Goal: Transaction & Acquisition: Purchase product/service

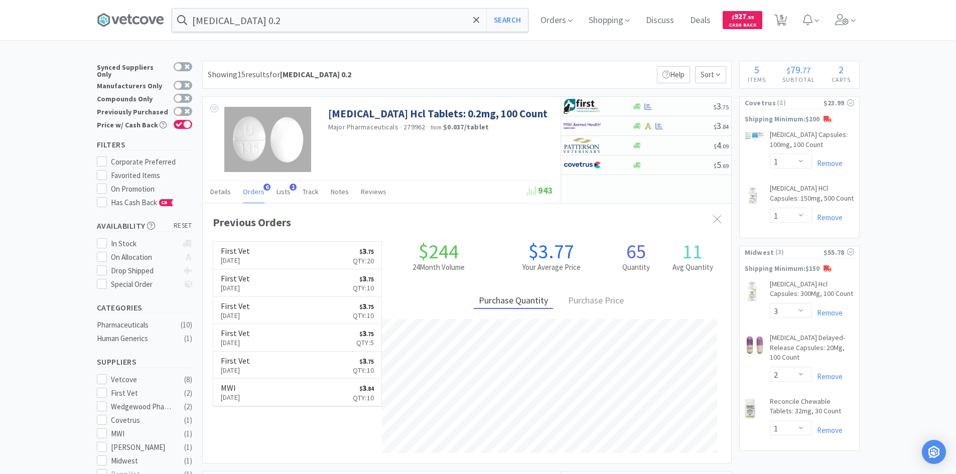
select select "1"
select select "3"
select select "2"
select select "1"
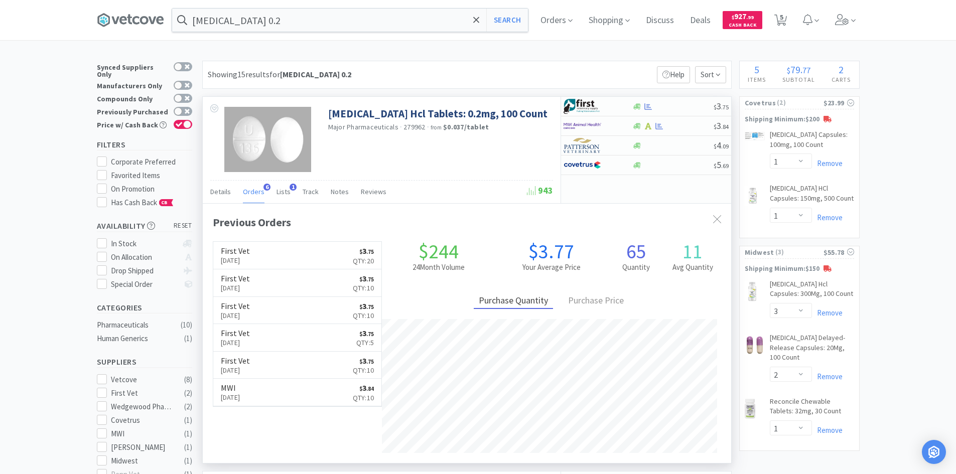
scroll to position [260, 528]
click at [414, 64] on div "Showing 15 results for clonidine 0.2 Filters Help Sort" at bounding box center [466, 75] width 529 height 28
click at [265, 30] on input "clonidine 0.2" at bounding box center [350, 20] width 356 height 23
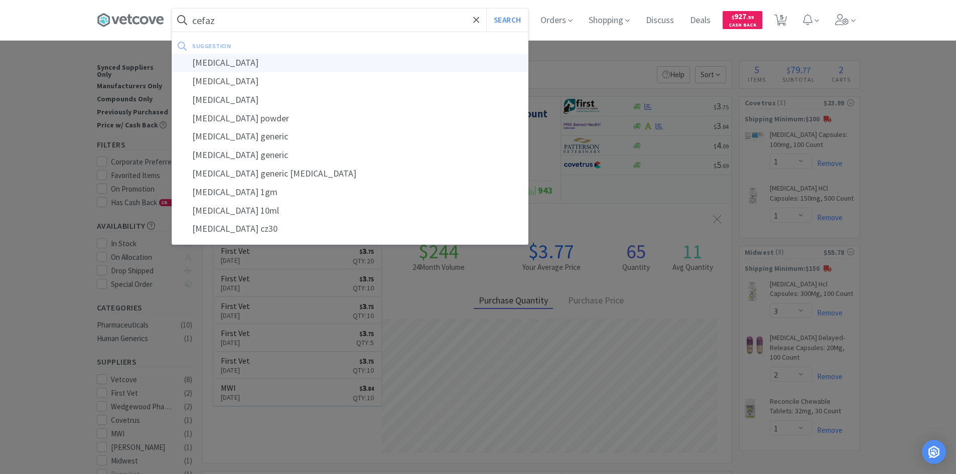
type input "[MEDICAL_DATA]"
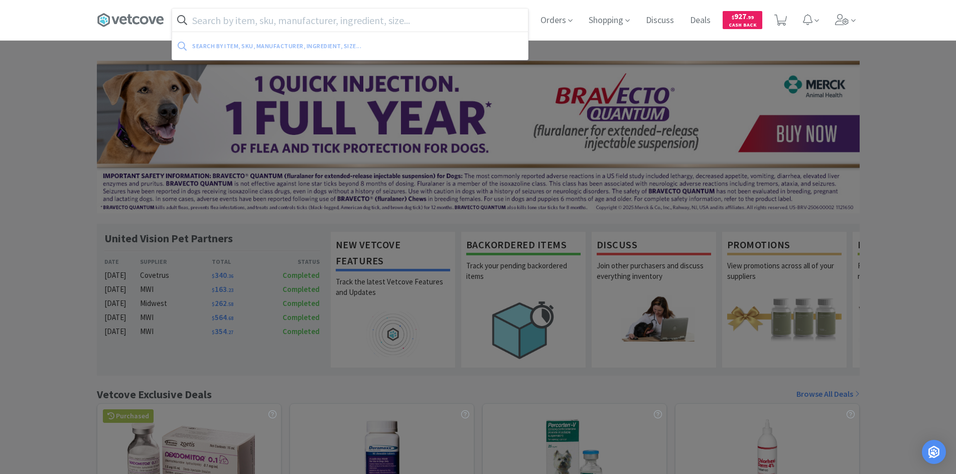
click at [288, 22] on input "text" at bounding box center [350, 20] width 356 height 23
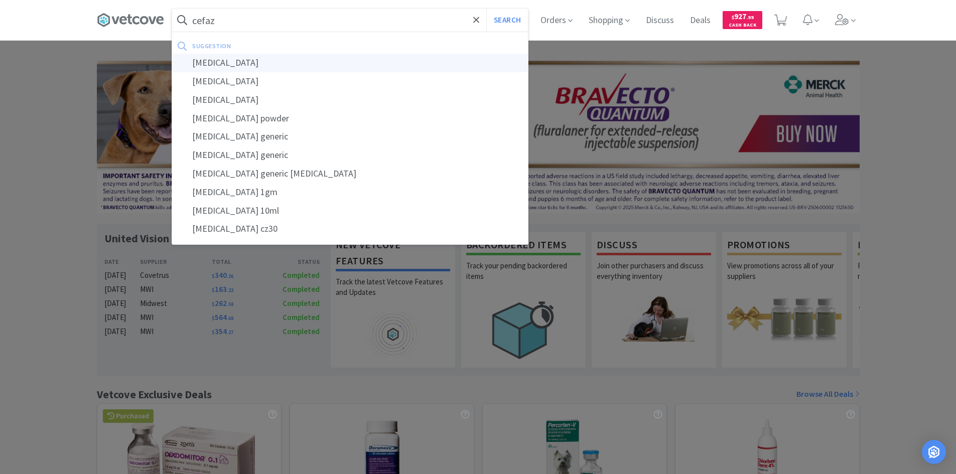
type input "[MEDICAL_DATA]"
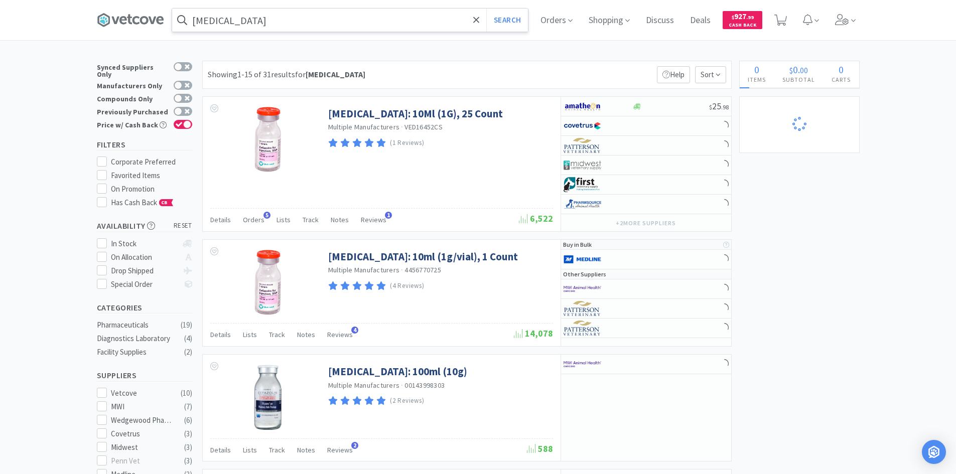
select select "3"
select select "2"
select select "1"
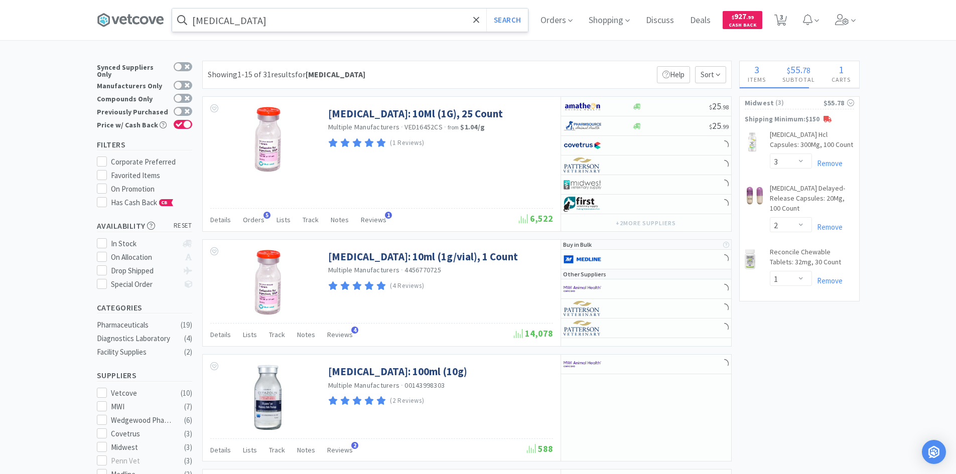
select select "1"
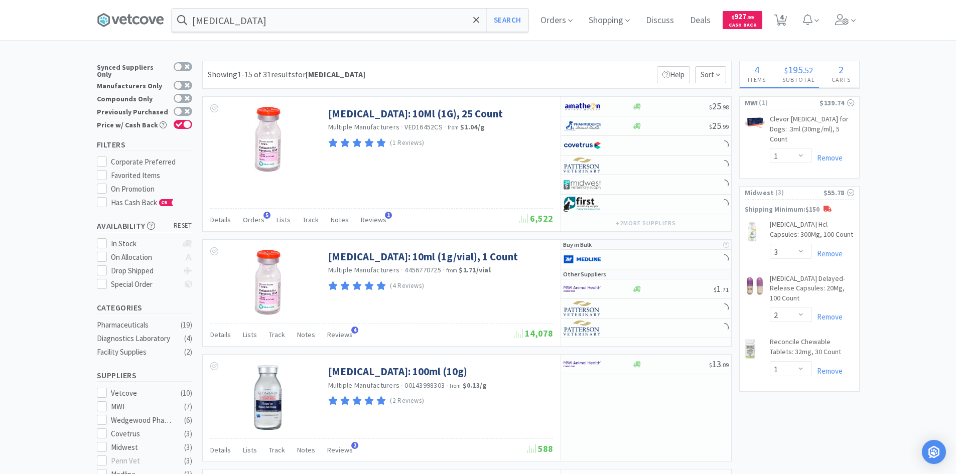
select select "1"
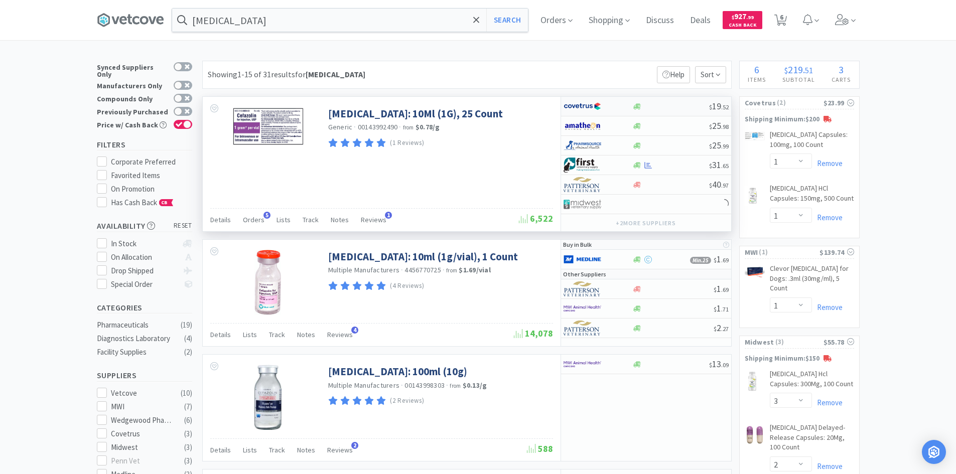
click at [622, 104] on div at bounding box center [597, 106] width 69 height 17
select select "1"
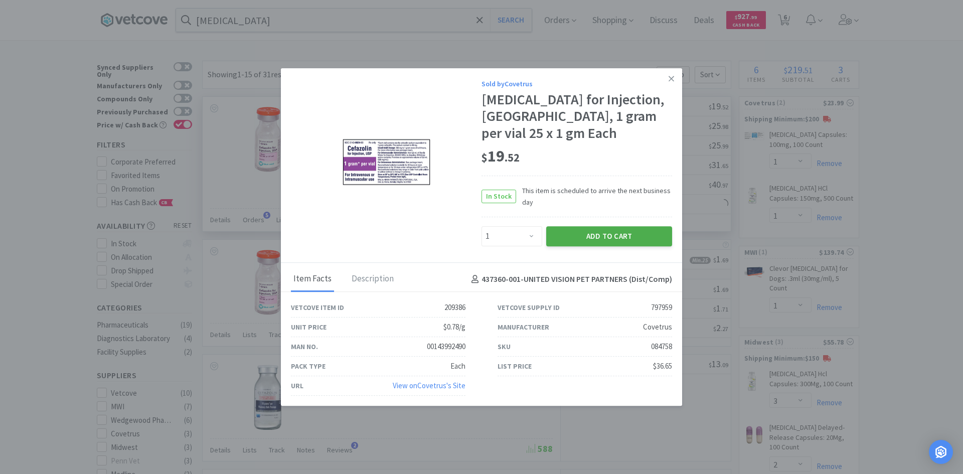
click at [588, 227] on button "Add to Cart" at bounding box center [609, 236] width 126 height 20
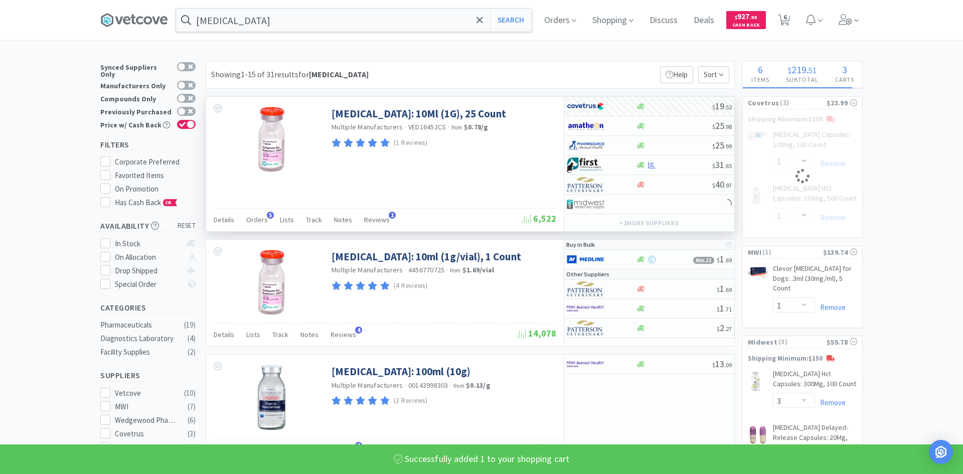
select select "1"
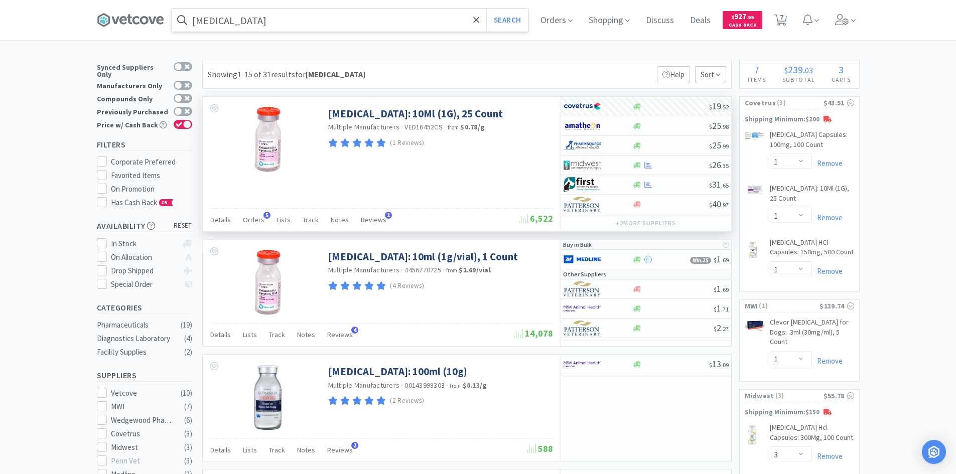
click at [300, 25] on input "[MEDICAL_DATA]" at bounding box center [350, 20] width 356 height 23
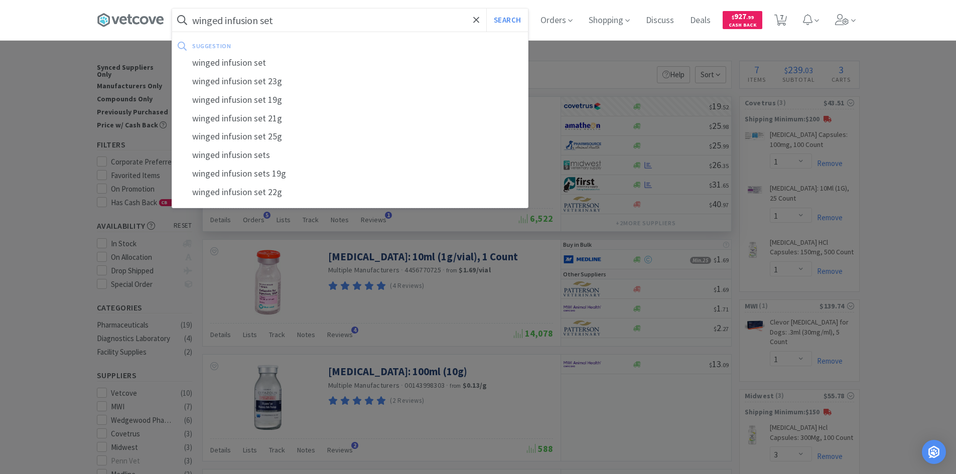
click at [486, 9] on button "Search" at bounding box center [507, 20] width 42 height 23
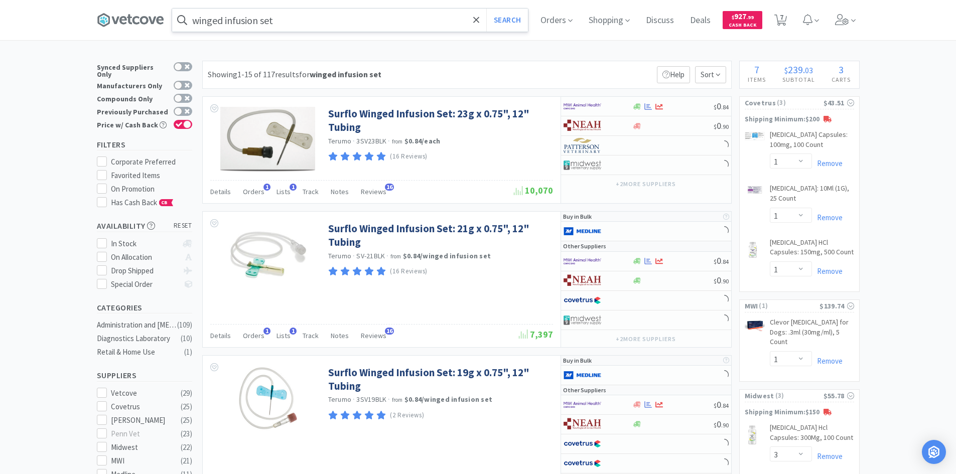
click at [198, 20] on input "winged infusion set" at bounding box center [350, 20] width 356 height 23
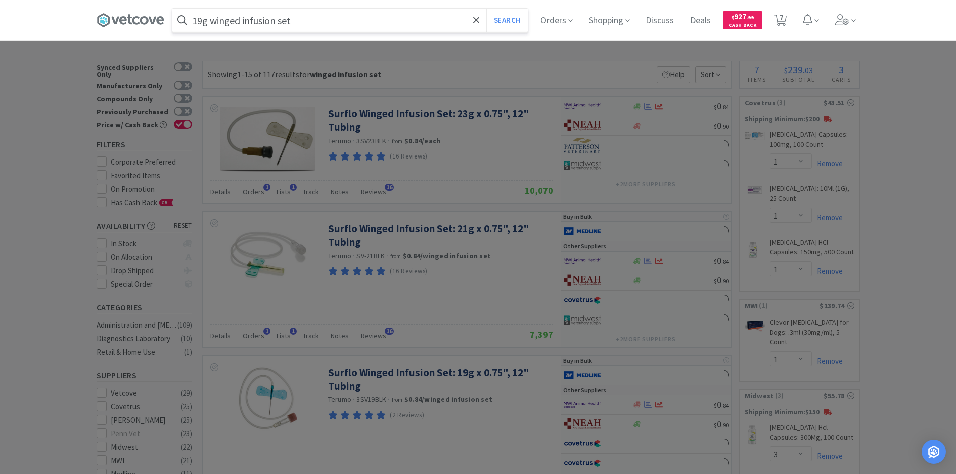
type input "19g winged infusion set"
click at [486, 9] on button "Search" at bounding box center [507, 20] width 42 height 23
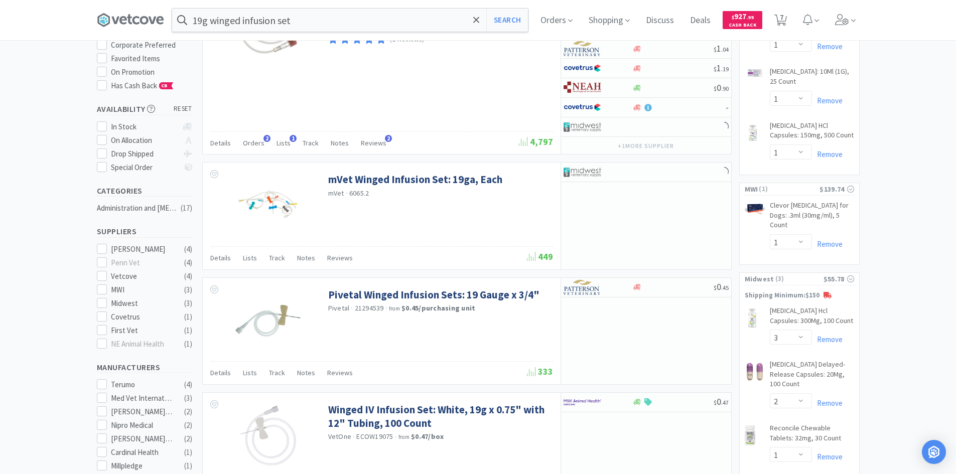
scroll to position [100, 0]
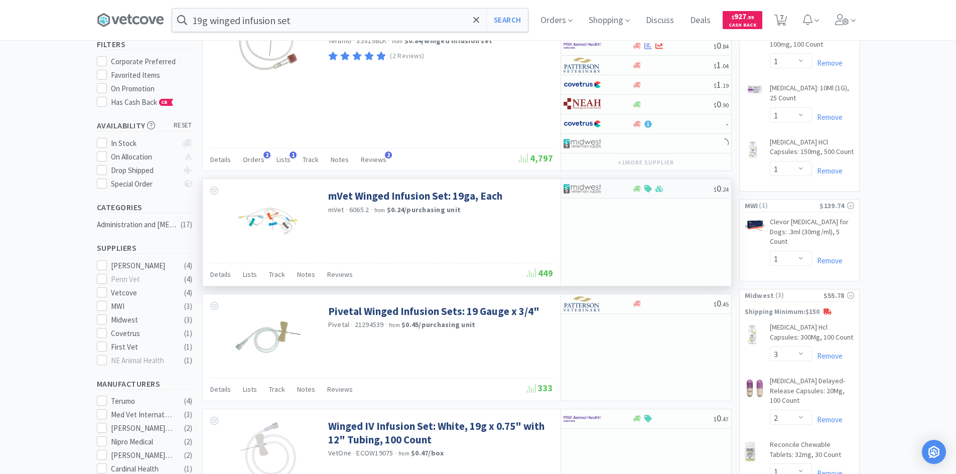
click at [616, 192] on div at bounding box center [590, 188] width 55 height 17
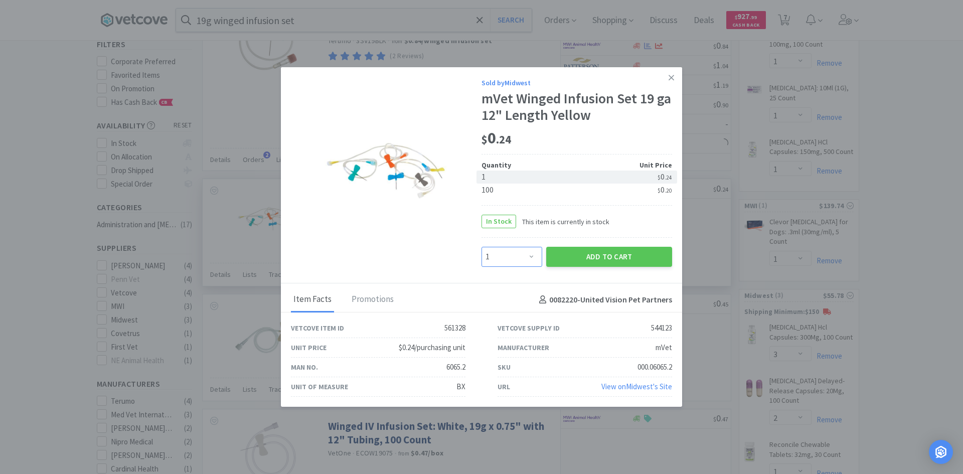
click at [530, 262] on select "Enter Quantity 1 2 3 4 5 6 7 8 9 10 11 12 13 14 15 16 17 18 19 20 Enter Quantity" at bounding box center [512, 257] width 61 height 20
click at [497, 187] on div "100" at bounding box center [529, 190] width 95 height 13
select select "100"
click at [564, 257] on button "Add to Cart" at bounding box center [609, 257] width 126 height 20
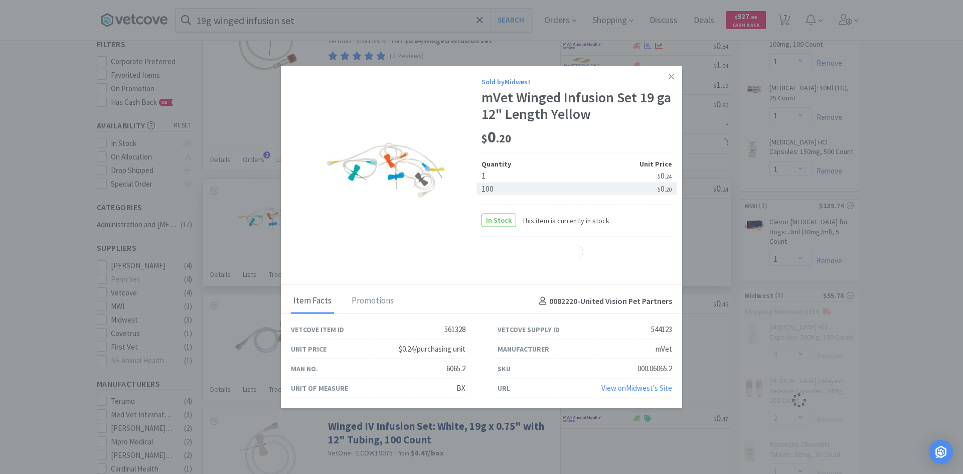
click at [565, 134] on div "$ 0 . 20" at bounding box center [577, 137] width 191 height 21
select select "100"
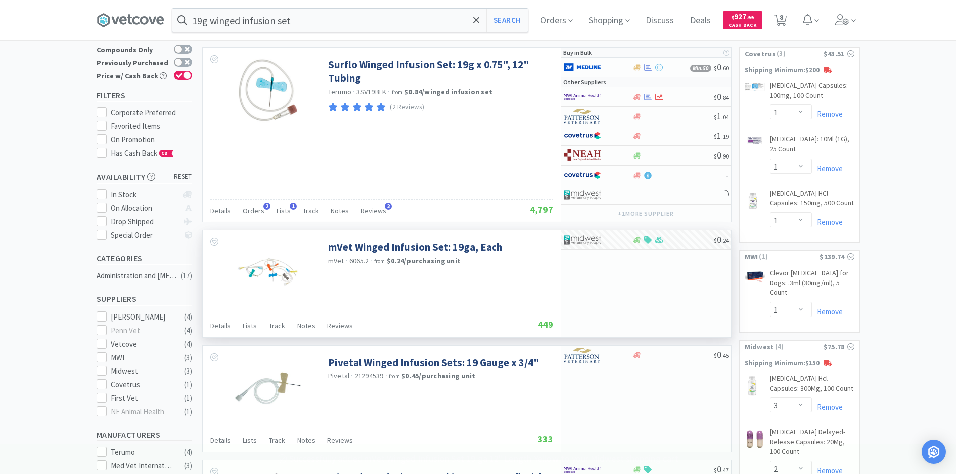
scroll to position [0, 0]
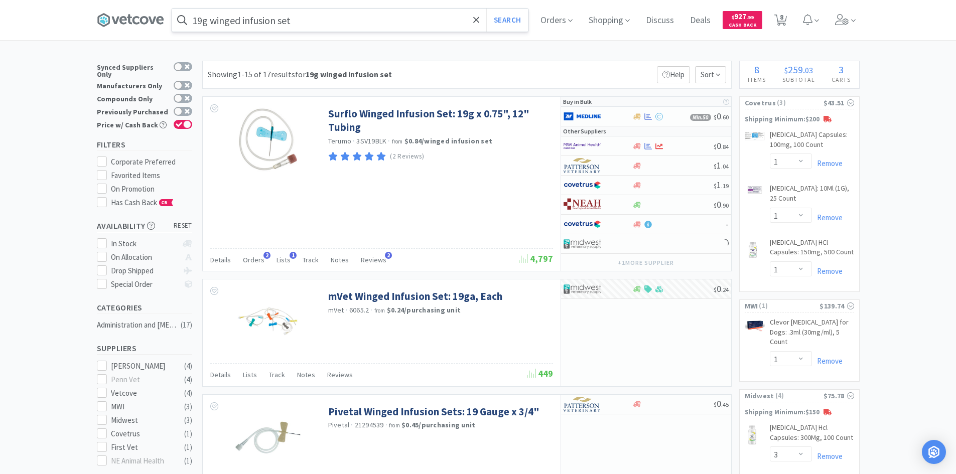
click at [205, 23] on input "19g winged infusion set" at bounding box center [350, 20] width 356 height 23
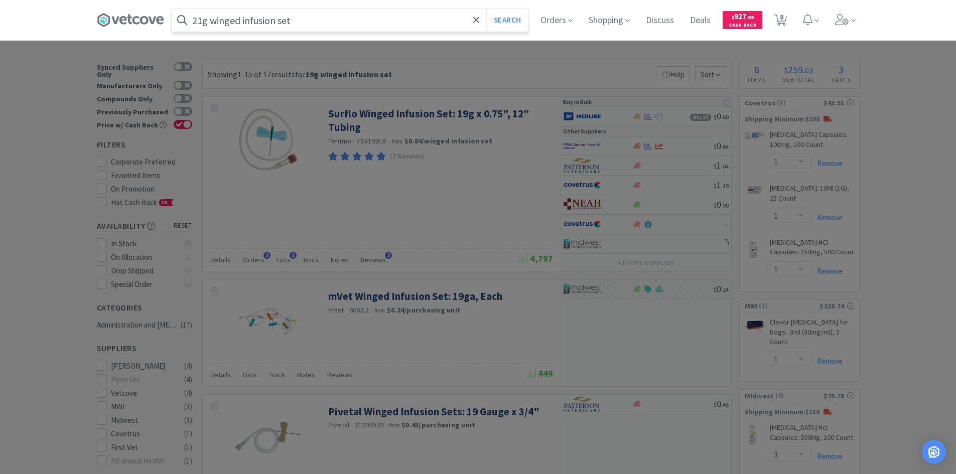
type input "21g winged infusion set"
click at [486, 9] on button "Search" at bounding box center [507, 20] width 42 height 23
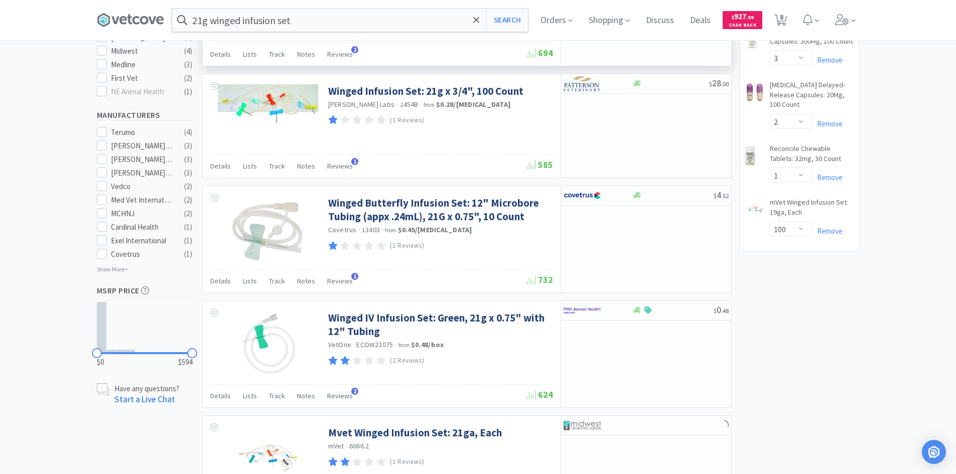
scroll to position [452, 0]
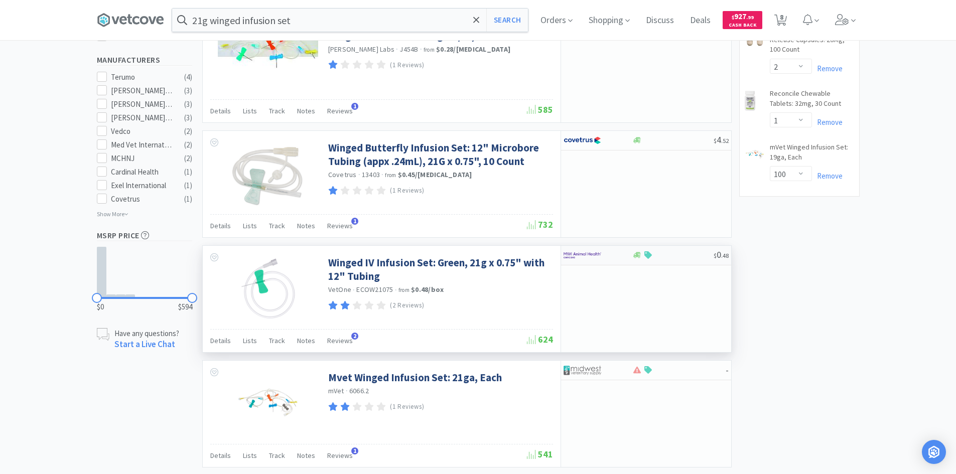
click at [626, 256] on div at bounding box center [597, 255] width 69 height 17
select select "100"
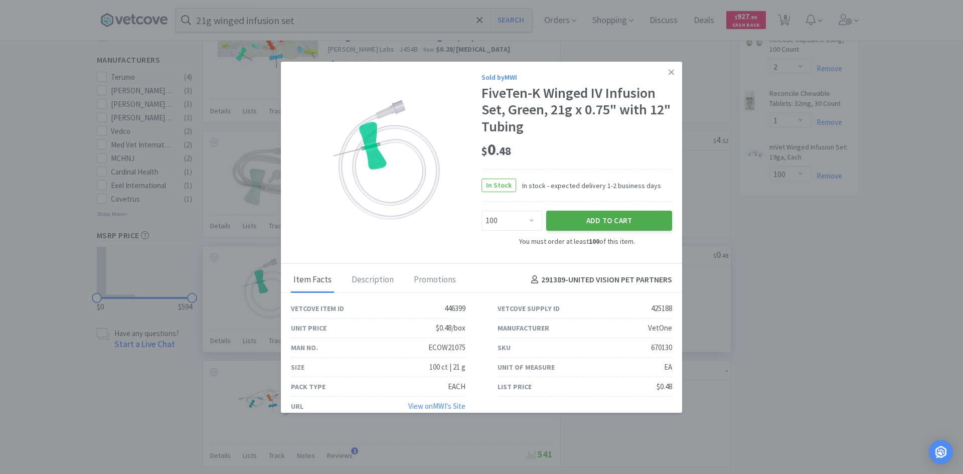
click at [565, 220] on button "Add to Cart" at bounding box center [609, 221] width 126 height 20
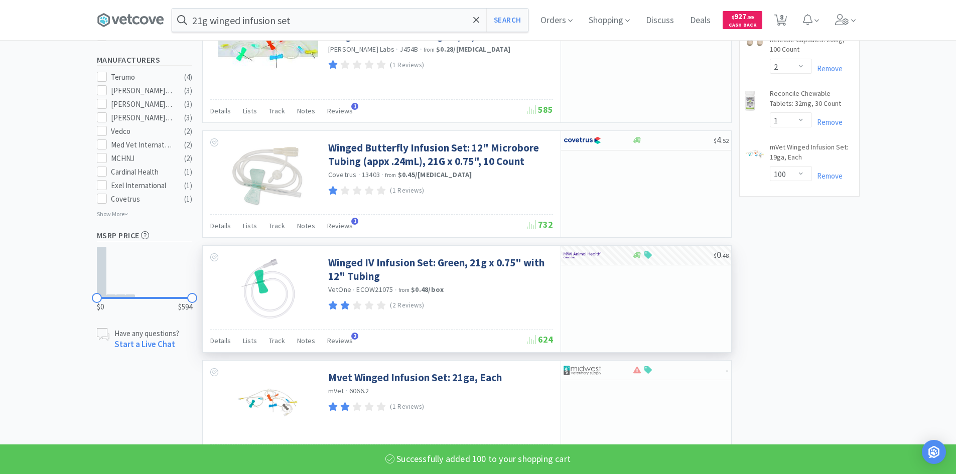
select select "100"
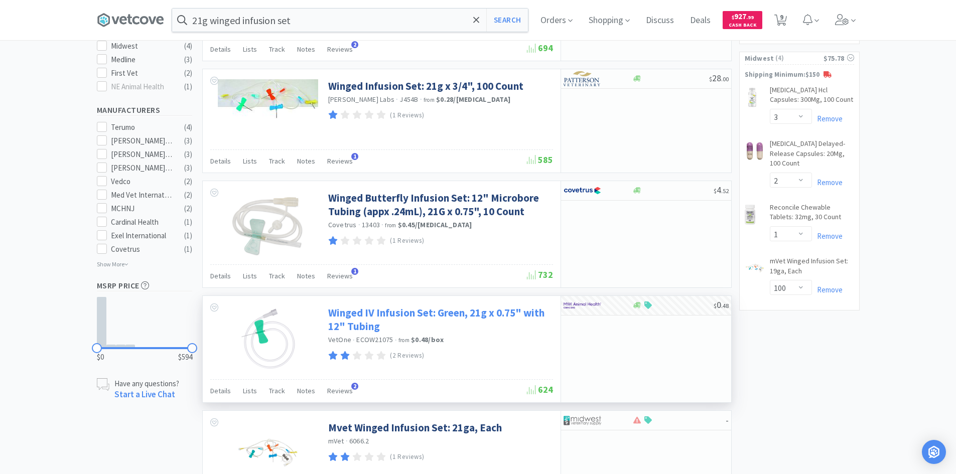
scroll to position [351, 0]
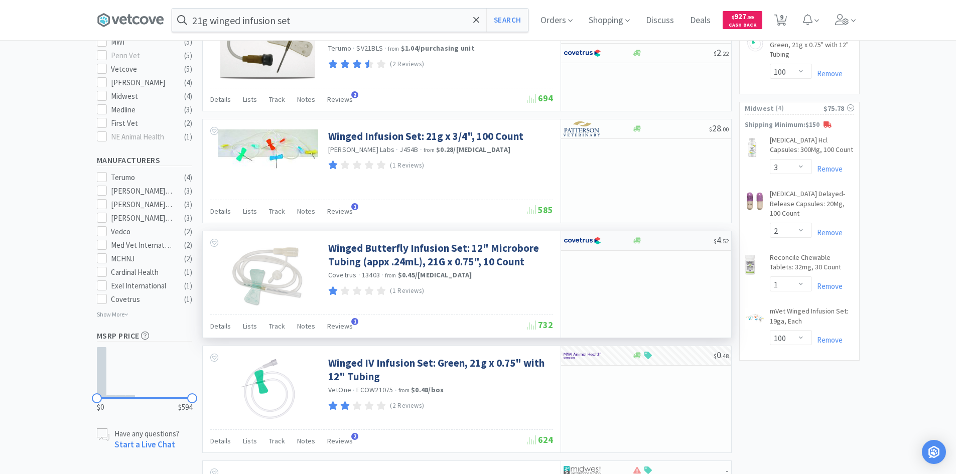
click at [656, 241] on div at bounding box center [672, 241] width 81 height 8
select select "1"
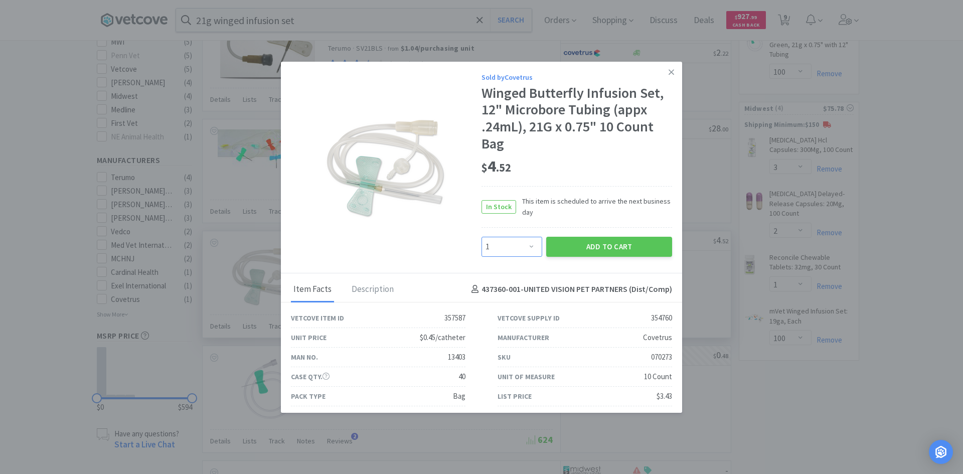
click at [524, 243] on select "Enter Quantity 1 2 3 4 5 6 7 8 9 10 11 12 13 14 15 16 17 18 19 20 Enter Quantity" at bounding box center [512, 247] width 61 height 20
drag, startPoint x: 589, startPoint y: 196, endPoint x: 600, endPoint y: 177, distance: 21.3
click at [589, 196] on span "This item is scheduled to arrive the next business day" at bounding box center [594, 207] width 156 height 23
click at [669, 69] on icon at bounding box center [672, 72] width 6 height 9
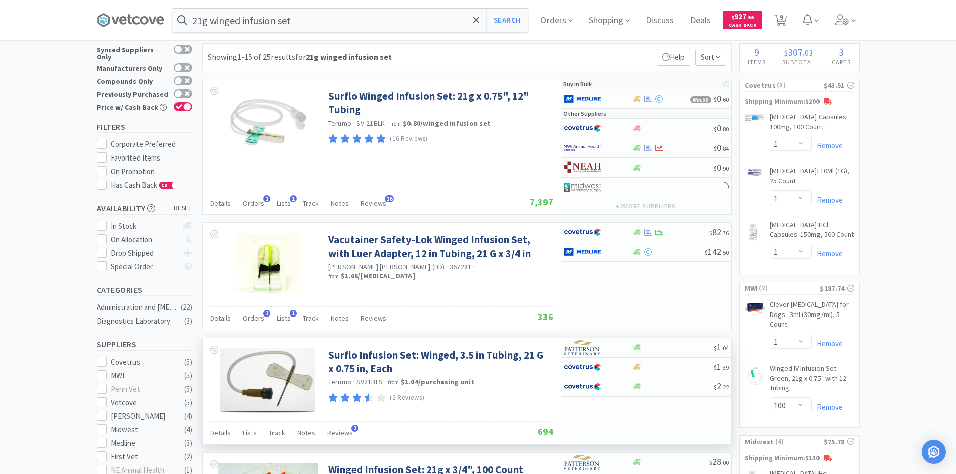
scroll to position [0, 0]
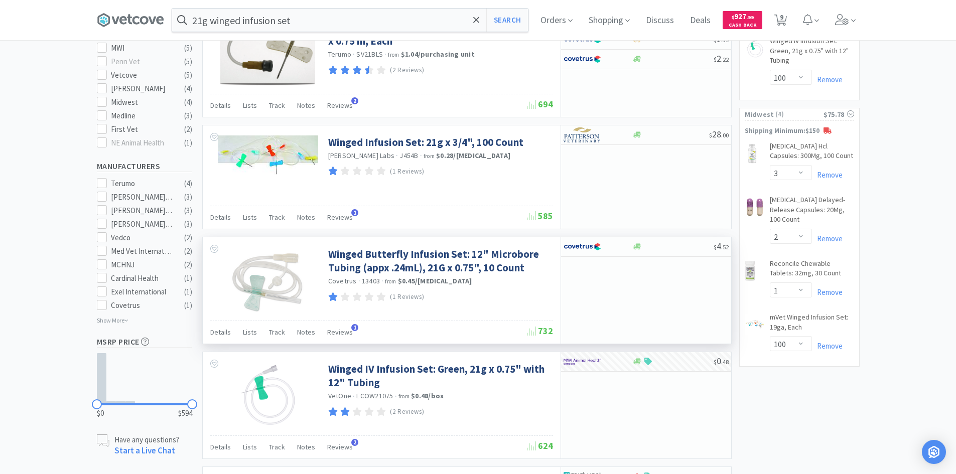
scroll to position [351, 0]
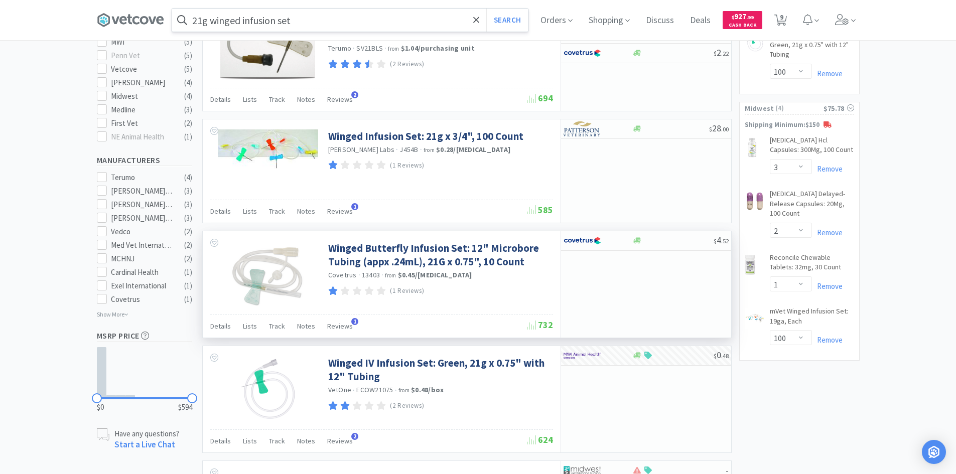
click at [313, 17] on input "21g winged infusion set" at bounding box center [350, 20] width 356 height 23
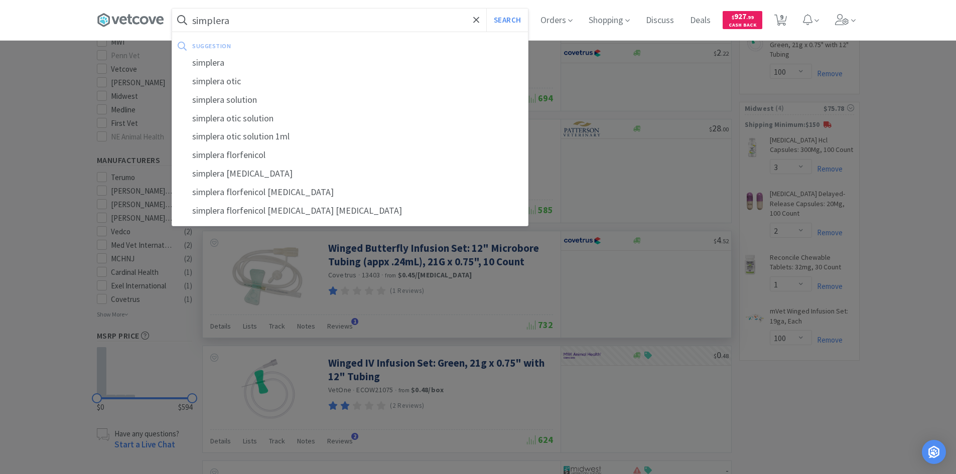
type input "simplera"
click at [486, 9] on button "Search" at bounding box center [507, 20] width 42 height 23
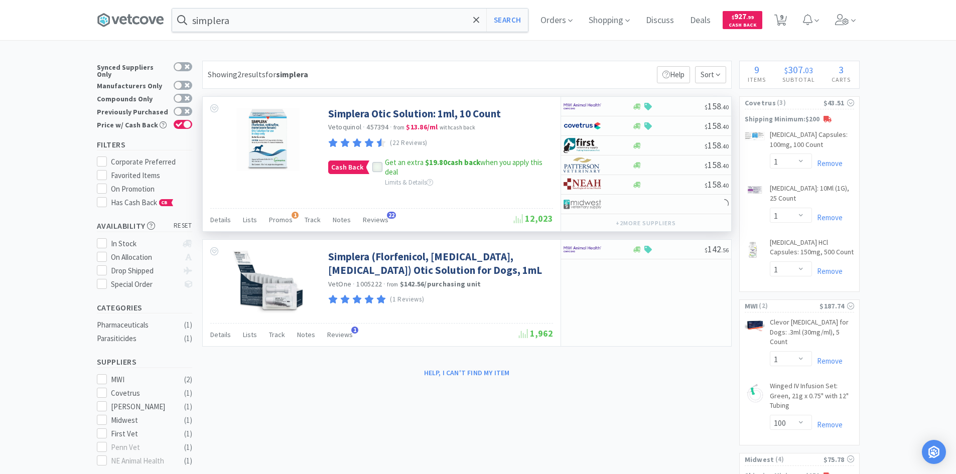
click at [377, 167] on icon at bounding box center [377, 167] width 7 height 7
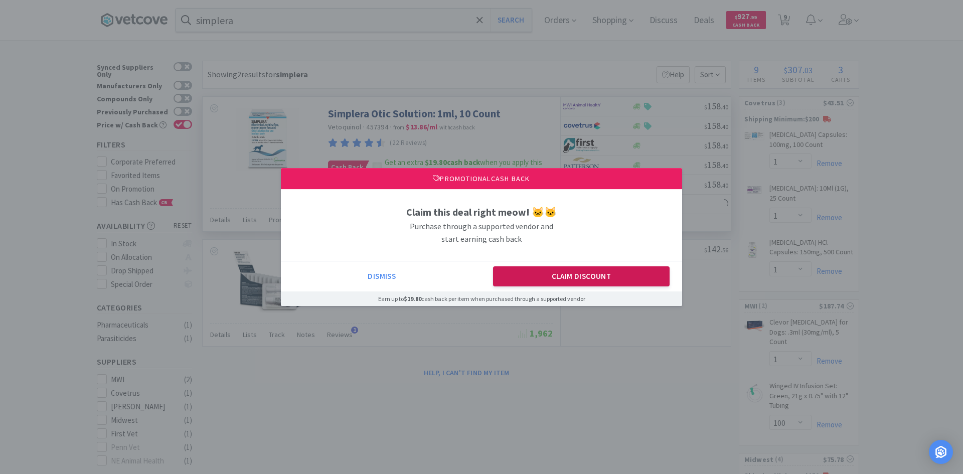
click at [533, 284] on button "Claim Discount" at bounding box center [581, 276] width 177 height 20
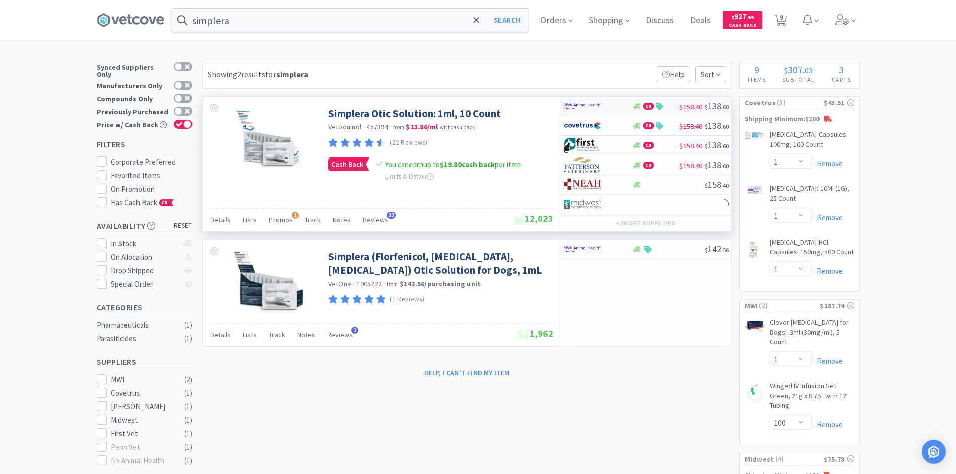
click at [615, 105] on div at bounding box center [590, 106] width 55 height 17
select select "1"
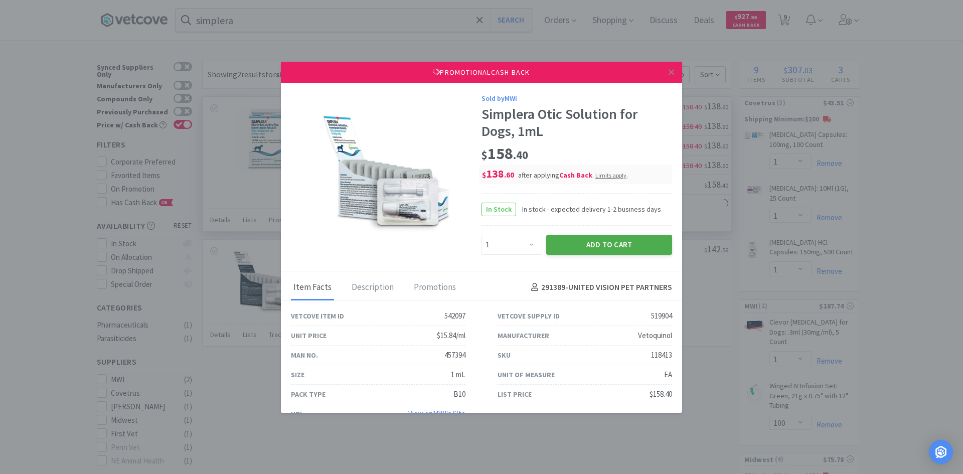
click at [563, 245] on button "Add to Cart" at bounding box center [609, 245] width 126 height 20
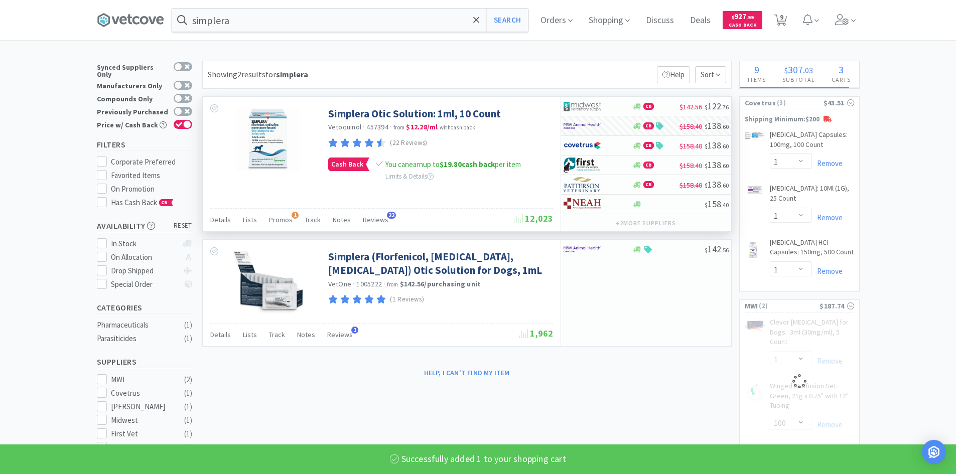
select select "1"
select select "100"
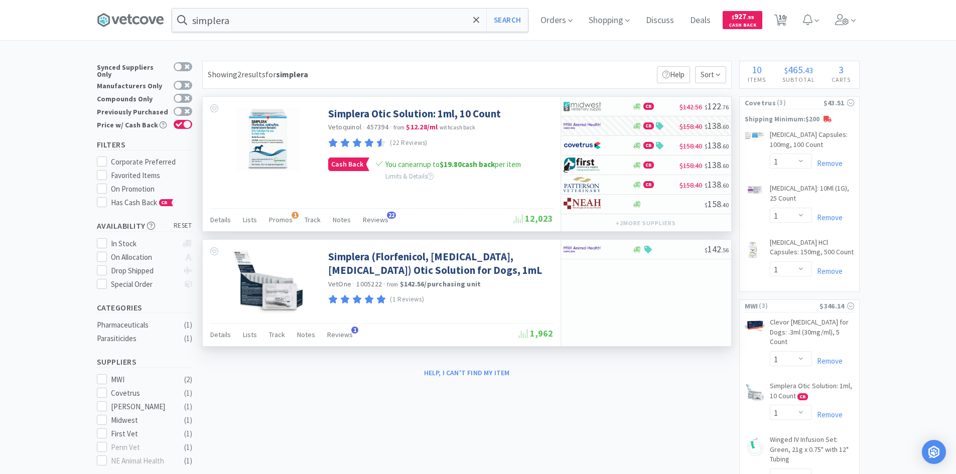
click at [247, 267] on img at bounding box center [267, 282] width 70 height 65
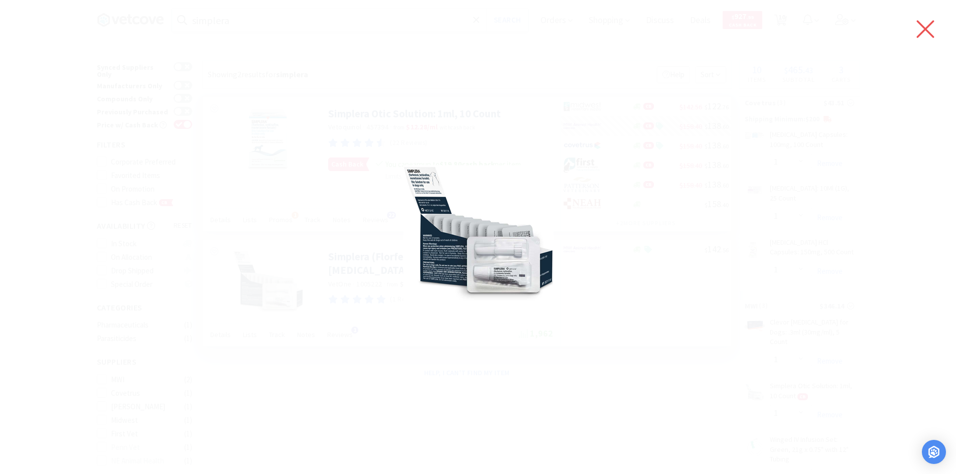
click at [931, 22] on icon at bounding box center [925, 29] width 21 height 28
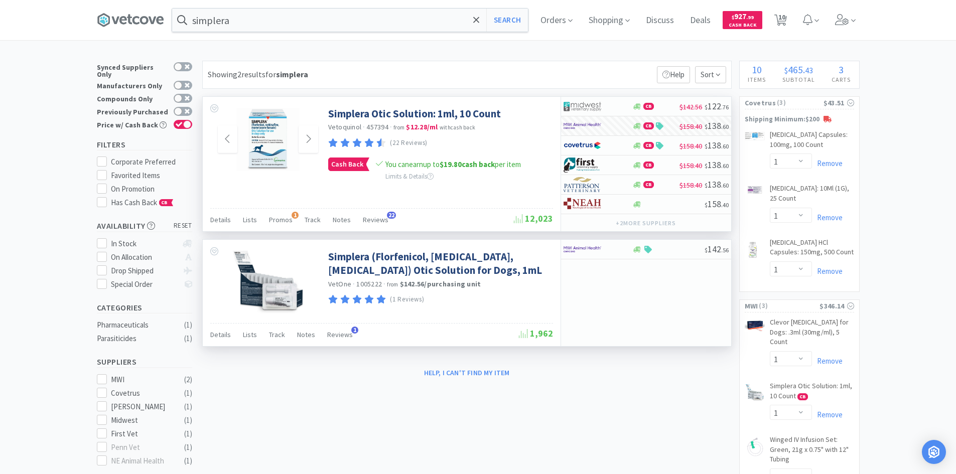
click at [270, 129] on img at bounding box center [267, 139] width 65 height 65
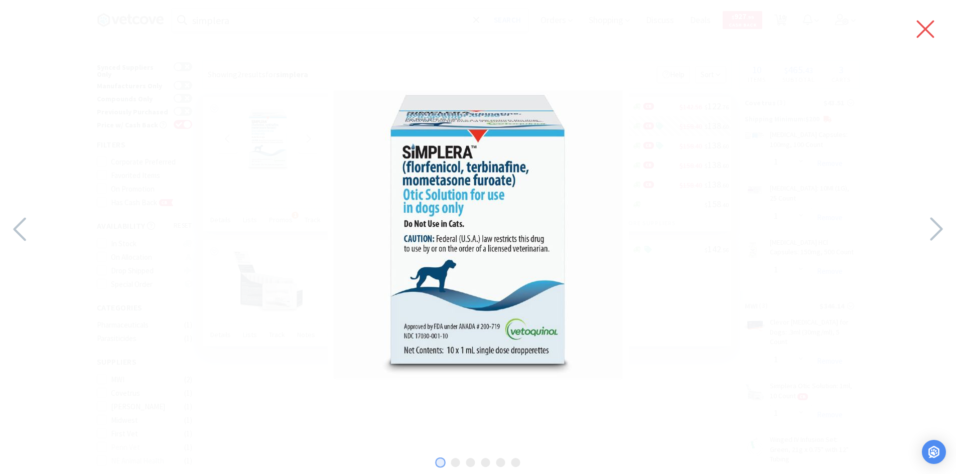
click at [922, 28] on icon at bounding box center [925, 29] width 21 height 28
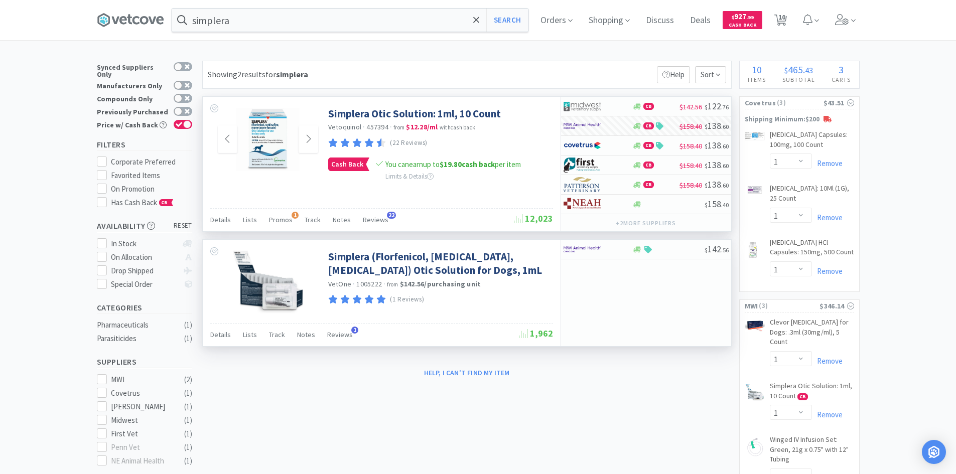
click at [253, 284] on img at bounding box center [267, 282] width 70 height 65
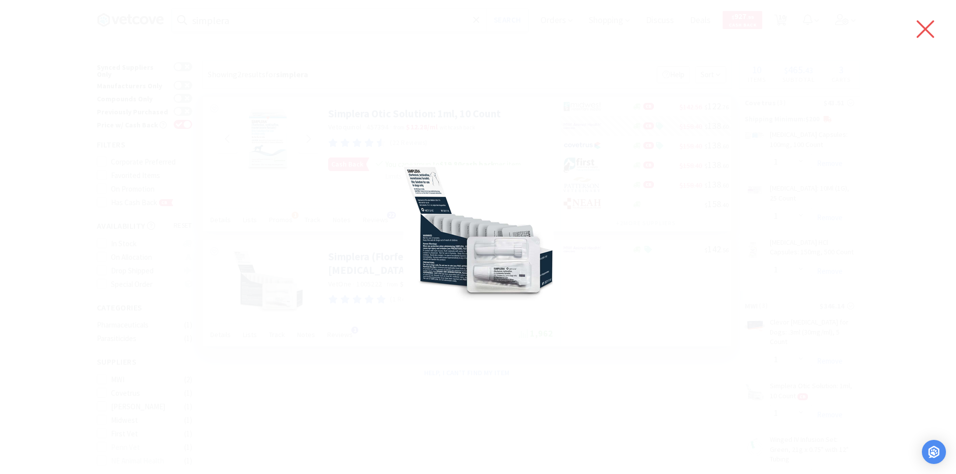
click at [928, 27] on icon at bounding box center [926, 30] width 18 height 18
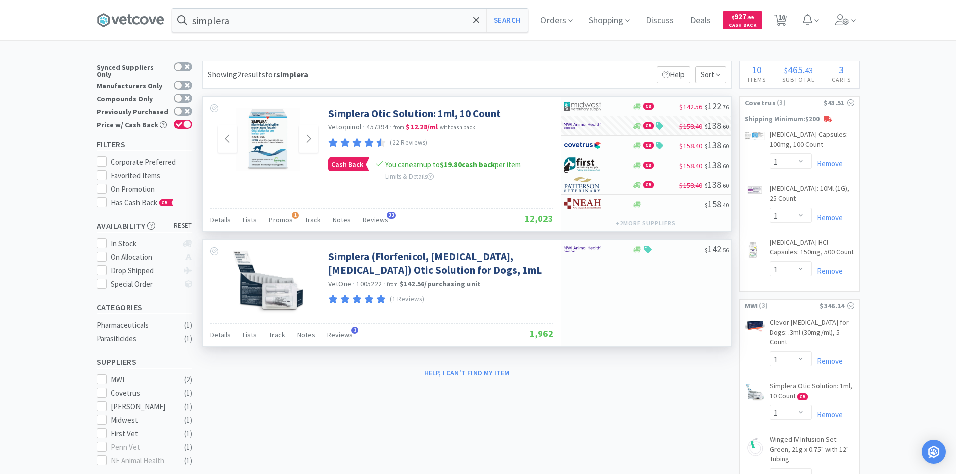
click at [628, 403] on div "× Filter Results Synced Suppliers Only Manufacturers Only Compounds Only Previo…" at bounding box center [478, 417] width 763 height 712
click at [923, 170] on div "× Filter Results Synced Suppliers Only Manufacturers Only Compounds Only Previo…" at bounding box center [478, 417] width 956 height 712
click at [258, 22] on input "simplera" at bounding box center [350, 20] width 356 height 23
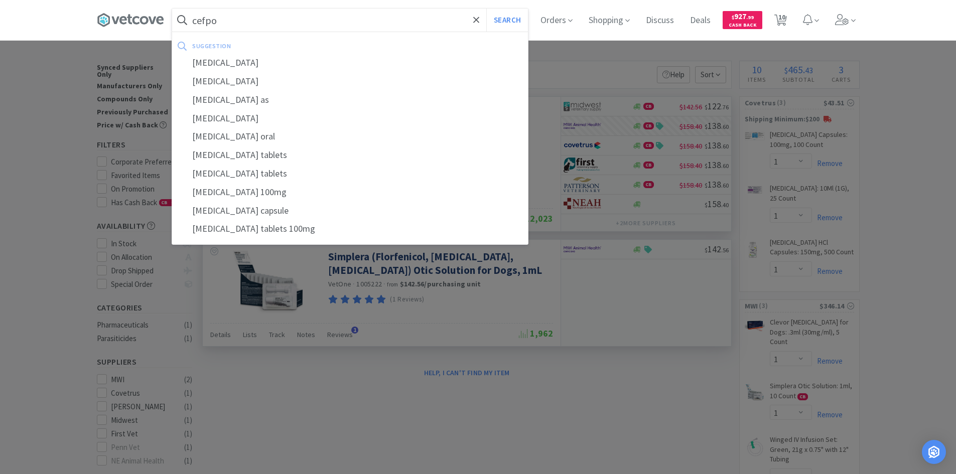
type input "cefpo"
click at [486, 9] on button "Search" at bounding box center [507, 20] width 42 height 23
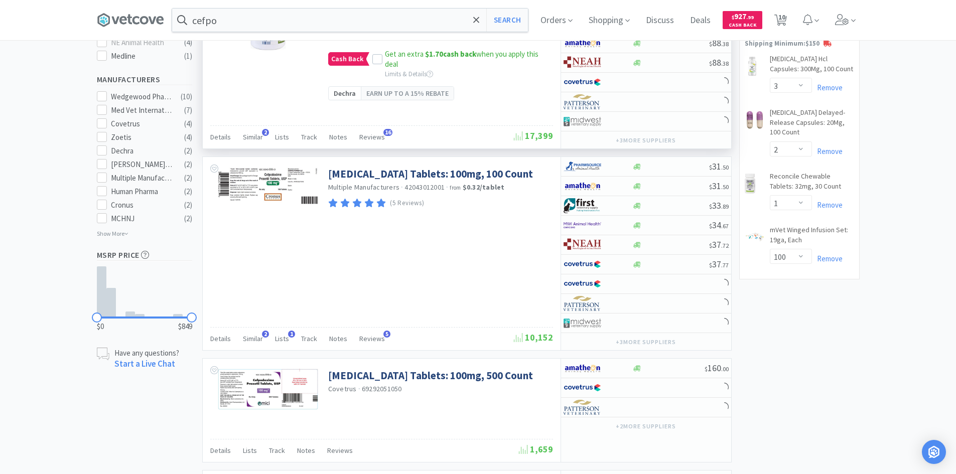
scroll to position [502, 0]
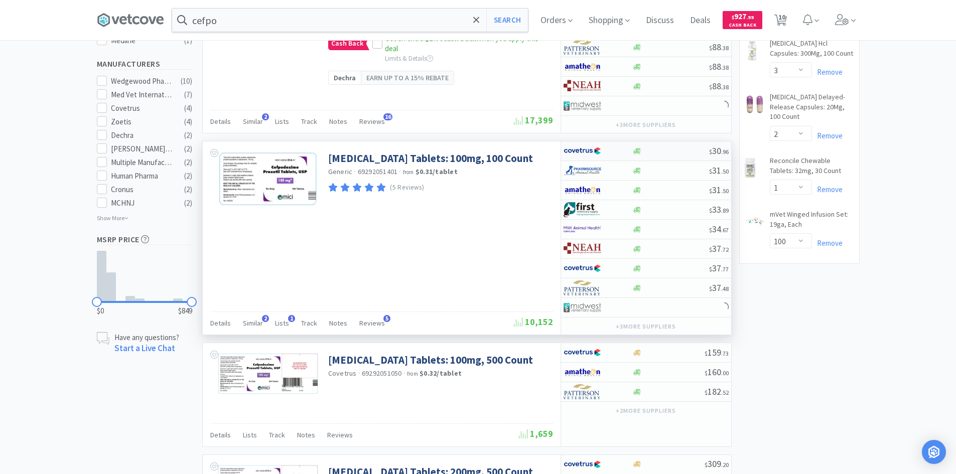
click at [612, 151] on div at bounding box center [590, 150] width 55 height 17
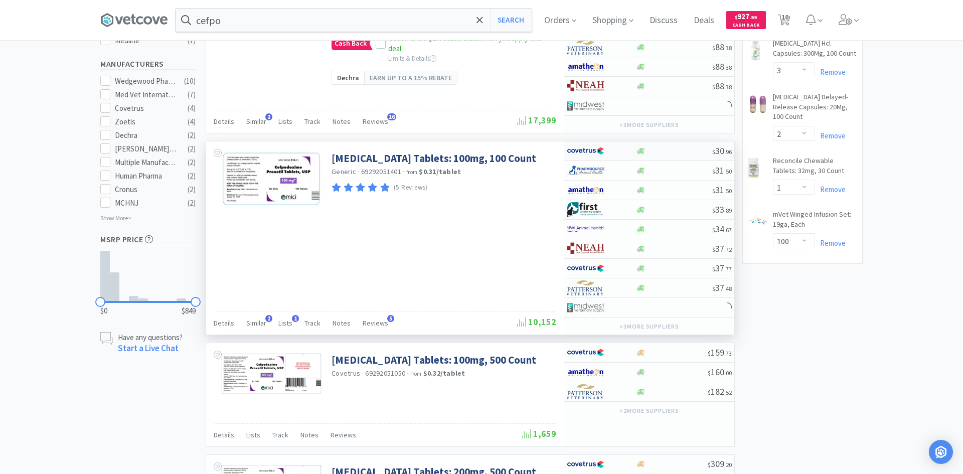
select select "1"
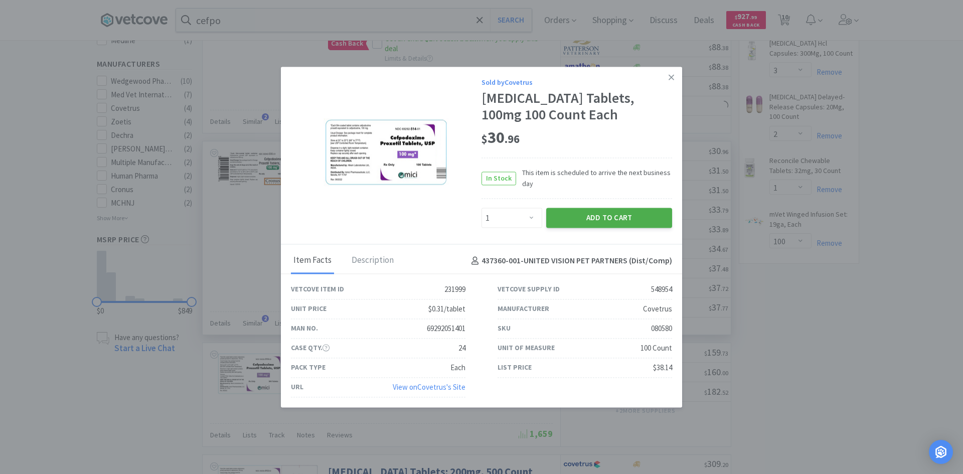
click at [583, 220] on button "Add to Cart" at bounding box center [609, 218] width 126 height 20
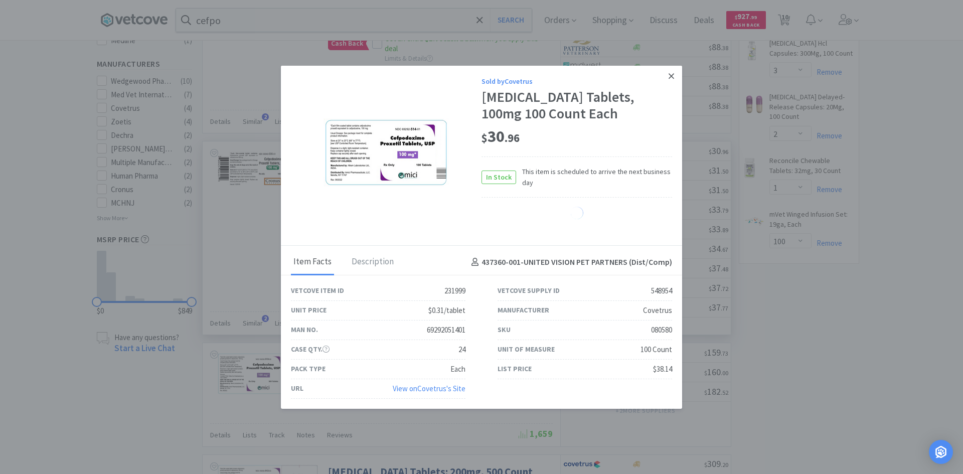
click at [668, 77] on link at bounding box center [672, 76] width 18 height 22
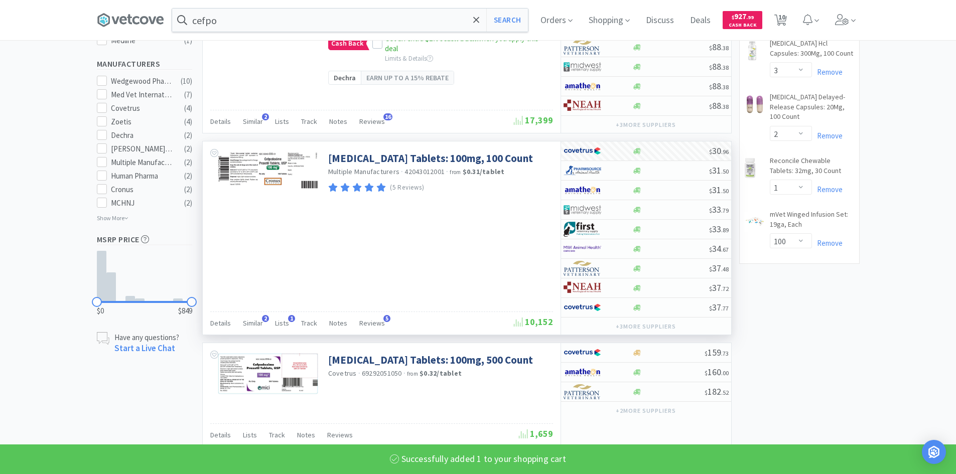
select select "1"
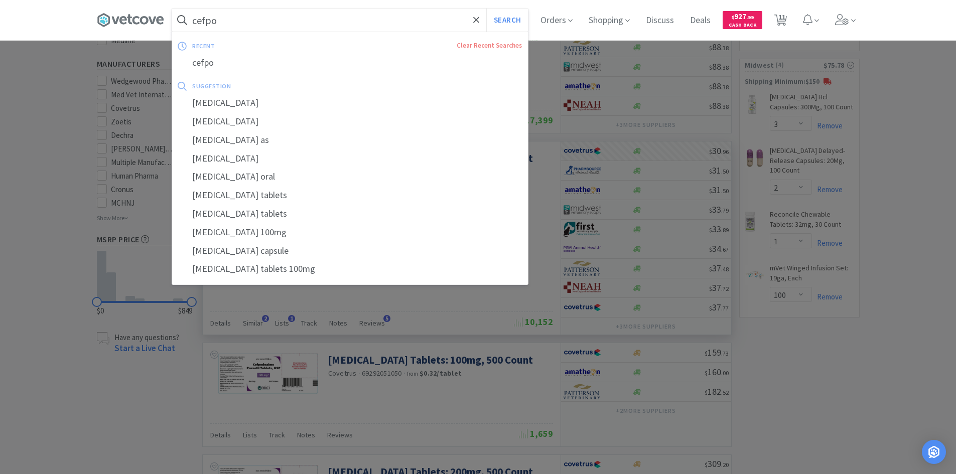
click at [322, 20] on input "cefpo" at bounding box center [350, 20] width 356 height 23
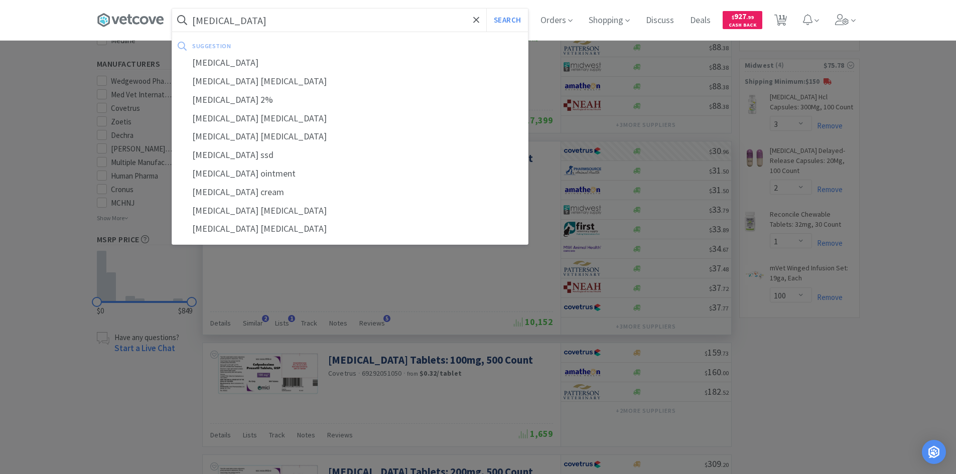
type input "[MEDICAL_DATA]"
click at [486, 9] on button "Search" at bounding box center [507, 20] width 42 height 23
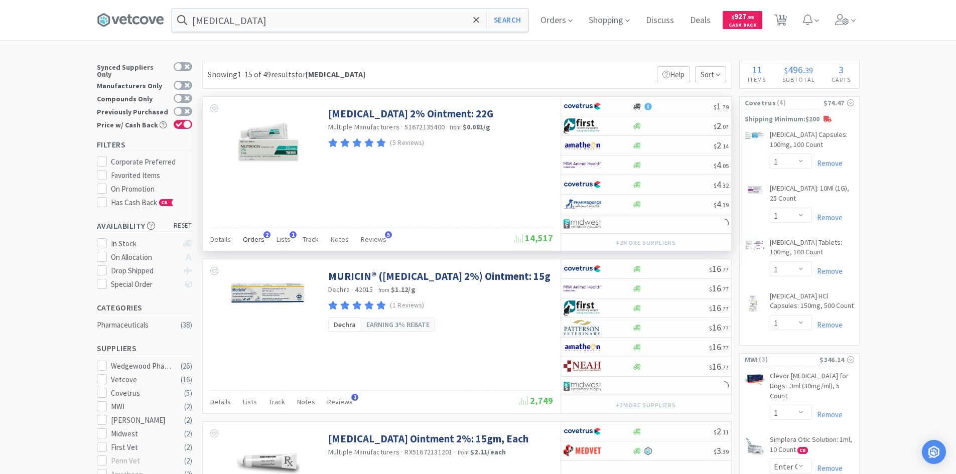
click at [260, 240] on span "Orders" at bounding box center [254, 239] width 22 height 9
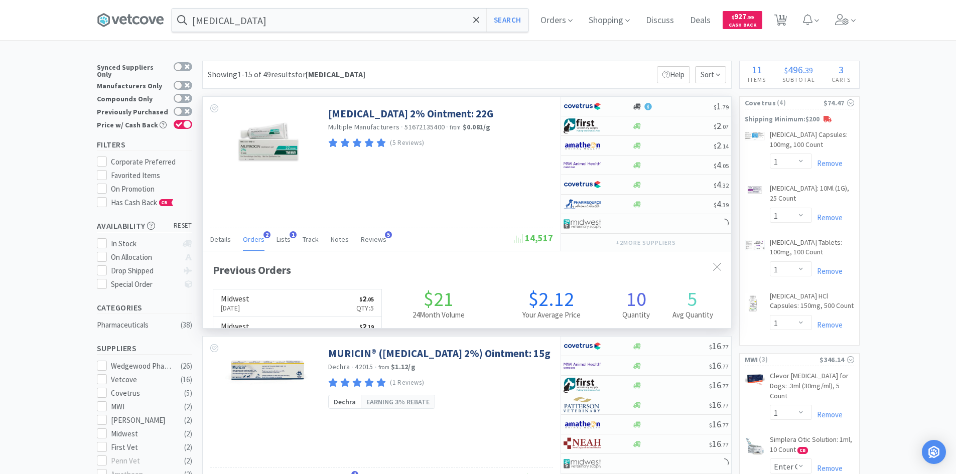
scroll to position [260, 528]
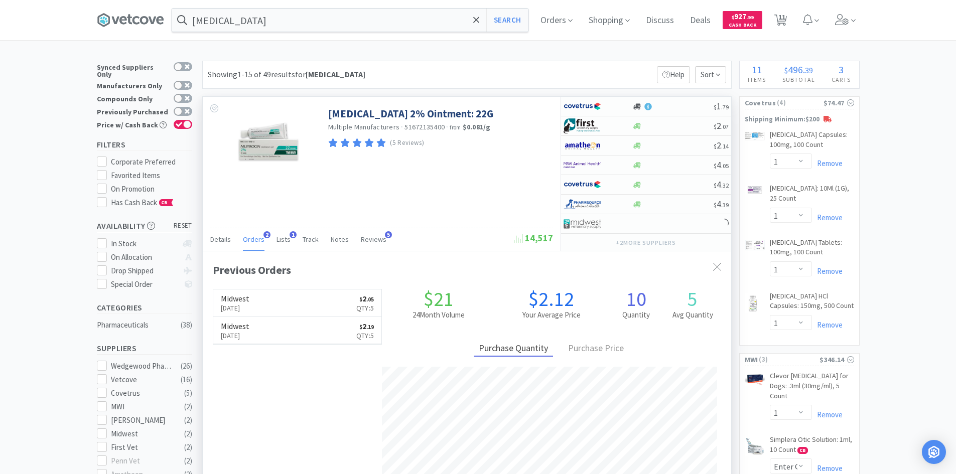
click at [260, 240] on span "Orders" at bounding box center [254, 239] width 22 height 9
